Goal: Check status: Check status

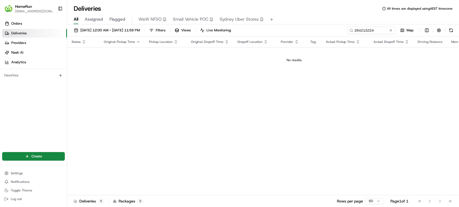
click at [261, 30] on div "22/08/2025 12:00 AM - 25/08/2025 11:59 PM Filters Views Live Monitoring 2642152…" at bounding box center [263, 32] width 392 height 10
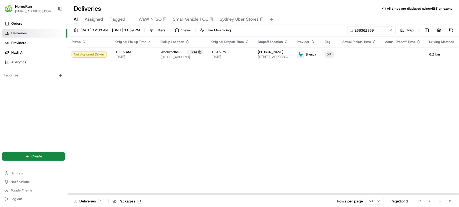
type input "266361369"
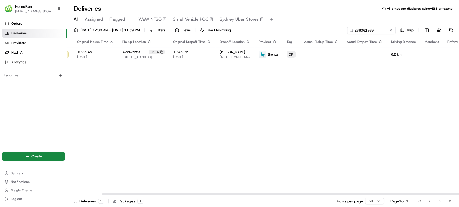
scroll to position [0, 64]
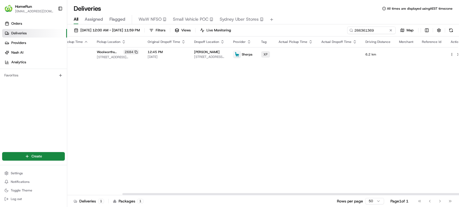
drag, startPoint x: 271, startPoint y: 194, endPoint x: 368, endPoint y: 192, distance: 97.0
click at [368, 194] on div at bounding box center [317, 195] width 391 height 2
click at [454, 54] on button at bounding box center [457, 54] width 6 height 6
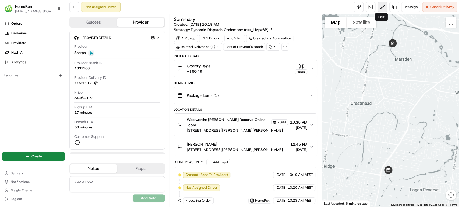
click at [379, 6] on button at bounding box center [382, 7] width 10 height 10
click at [313, 68] on icon "button" at bounding box center [311, 69] width 4 height 4
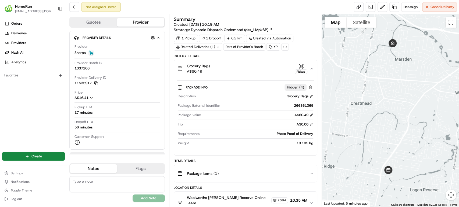
click at [312, 68] on icon "button" at bounding box center [311, 69] width 4 height 4
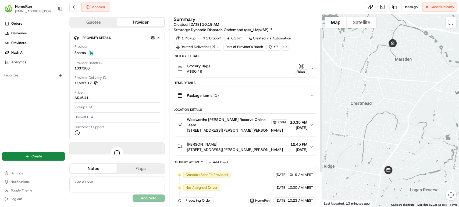
scroll to position [63, 0]
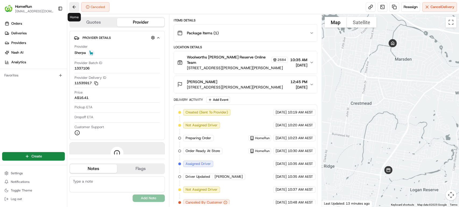
click at [73, 8] on button at bounding box center [74, 7] width 10 height 10
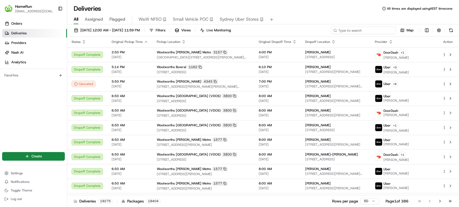
click at [368, 30] on input at bounding box center [363, 31] width 65 height 8
paste input "266361369"
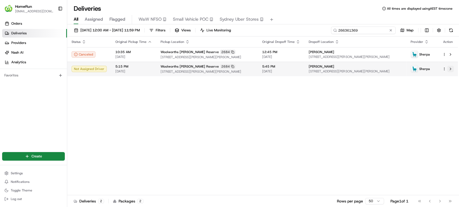
type input "266361369"
click at [449, 68] on button at bounding box center [450, 69] width 6 height 6
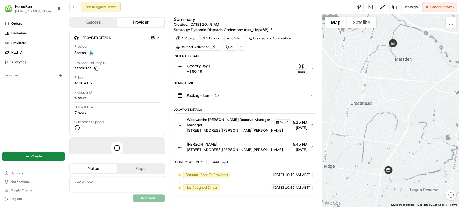
click at [310, 68] on icon "button" at bounding box center [311, 68] width 2 height 1
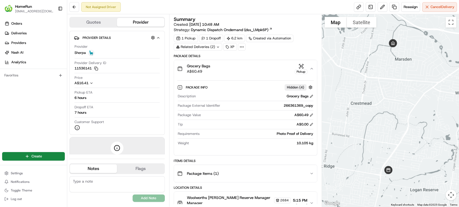
click at [310, 68] on icon "button" at bounding box center [311, 69] width 4 height 4
